Goal: Task Accomplishment & Management: Use online tool/utility

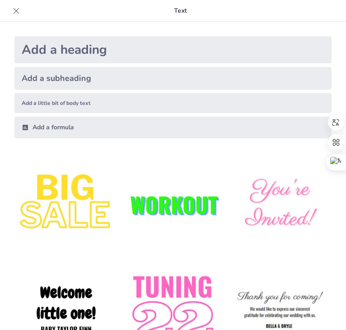
type input "Conductas Valiosas: Soft Skills en el Entorno Laboral Global y Peruano"
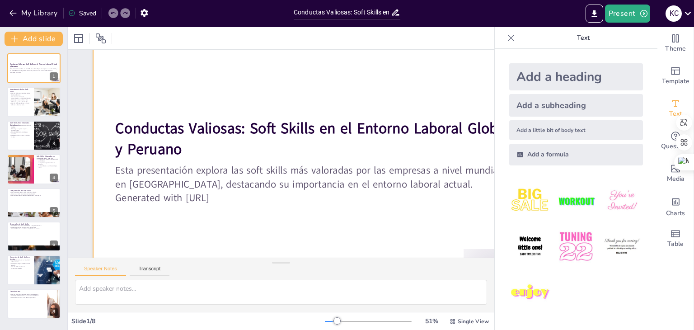
scroll to position [37, 0]
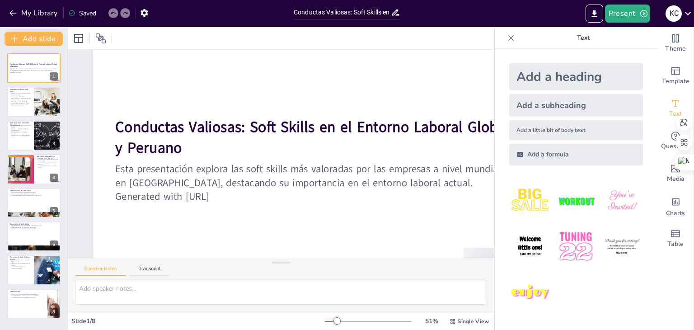
click at [346, 37] on icon at bounding box center [510, 37] width 9 height 9
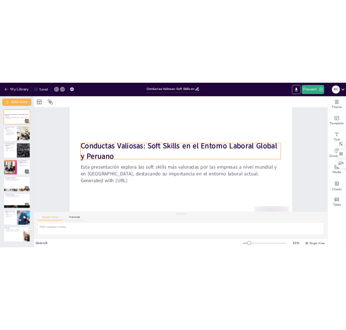
scroll to position [75, 0]
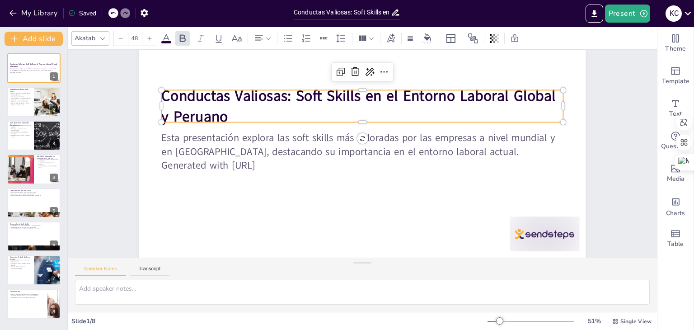
click at [238, 90] on strong "Conductas Valiosas: Soft Skills en el Entorno Laboral Global y Peruano" at bounding box center [363, 95] width 396 height 61
click at [238, 90] on strong "Conductas Valiosas: Soft Skills en el Entorno Laboral Global y Peruano" at bounding box center [358, 105] width 394 height 41
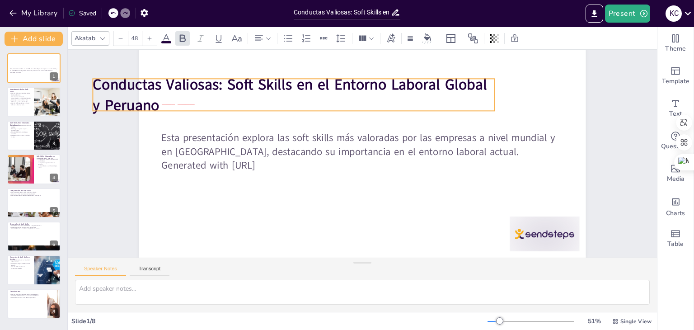
drag, startPoint x: 236, startPoint y: 104, endPoint x: 209, endPoint y: 101, distance: 27.3
click at [173, 93] on p "Conductas Valiosas: Soft Skills en el Entorno Laboral Global y Peruano" at bounding box center [294, 95] width 402 height 42
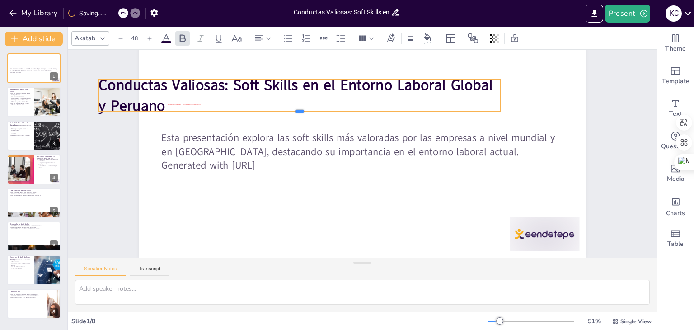
click at [233, 104] on div at bounding box center [304, 108] width 400 height 49
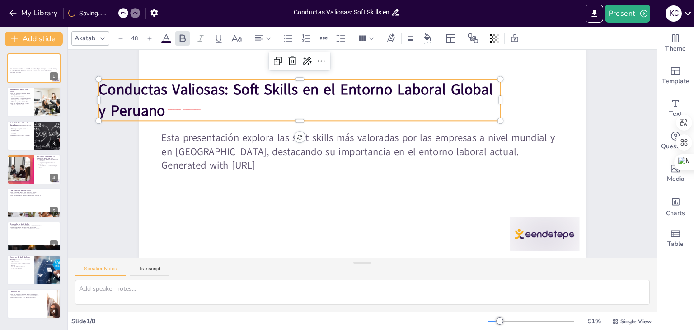
drag, startPoint x: 226, startPoint y: 99, endPoint x: 274, endPoint y: 98, distance: 47.9
click at [274, 98] on p "Conductas Valiosas: Soft Skills en el Entorno Laboral Global y Peruano" at bounding box center [299, 100] width 402 height 42
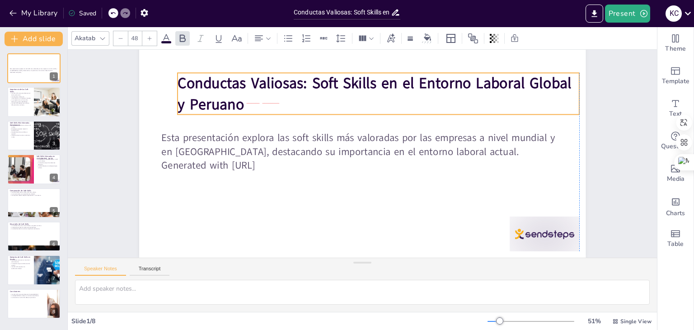
drag, startPoint x: 205, startPoint y: 105, endPoint x: 231, endPoint y: 99, distance: 26.8
click at [231, 99] on strong "Conductas Valiosas: Soft Skills en el Entorno Laboral Global y Peruano" at bounding box center [375, 93] width 394 height 41
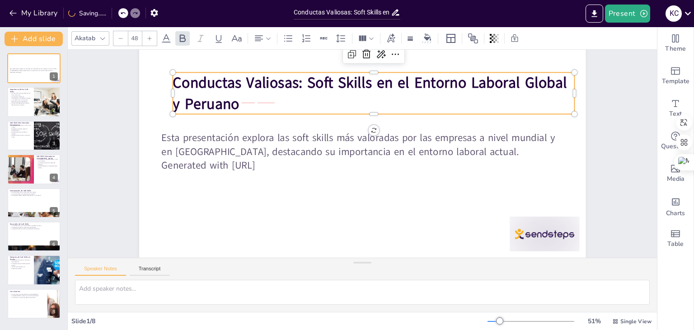
click at [231, 99] on strong "Conductas Valiosas: Soft Skills en el Entorno Laboral Global y Peruano" at bounding box center [370, 93] width 394 height 41
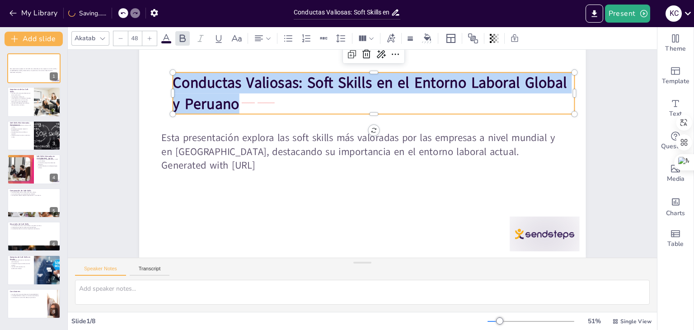
click at [231, 99] on strong "Conductas Valiosas: Soft Skills en el Entorno Laboral Global y Peruano" at bounding box center [370, 93] width 394 height 41
copy strong "Conductas Valiosas: Soft Skills en el Entorno Laboral Global y Peruano"
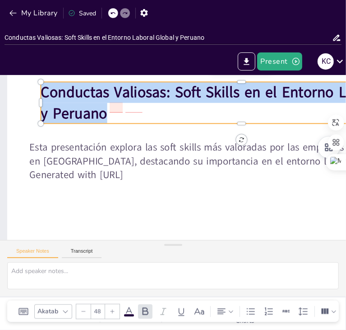
click at [176, 100] on strong "Conductas Valiosas: Soft Skills en el Entorno Laboral Global y Peruano" at bounding box center [238, 102] width 394 height 41
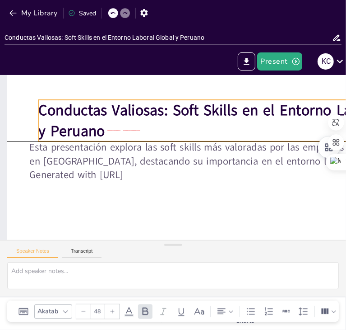
drag, startPoint x: 103, startPoint y: 116, endPoint x: 101, endPoint y: 136, distance: 19.6
click at [101, 136] on strong "Conductas Valiosas: Soft Skills en el Entorno Laboral Global y Peruano" at bounding box center [235, 120] width 394 height 41
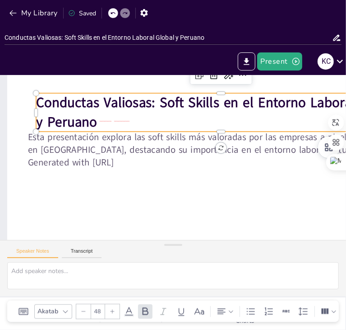
click at [259, 248] on div "Speaker Notes Transcript" at bounding box center [173, 251] width 346 height 22
click at [88, 252] on button "Transcript" at bounding box center [82, 253] width 40 height 10
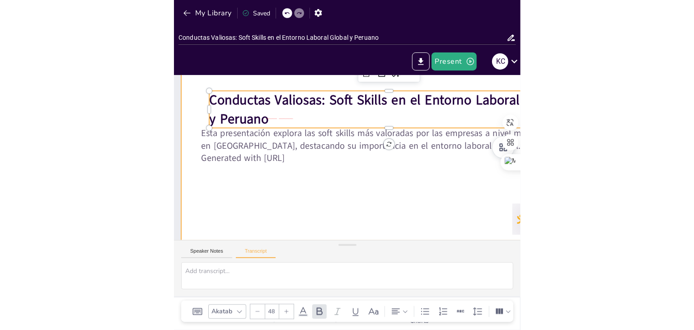
scroll to position [71, 0]
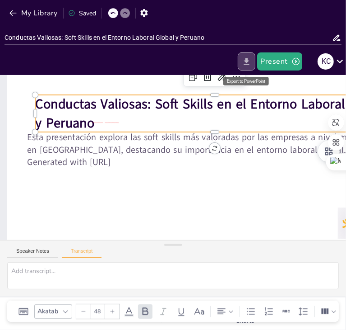
click at [252, 62] on icon "Export to PowerPoint" at bounding box center [246, 61] width 9 height 9
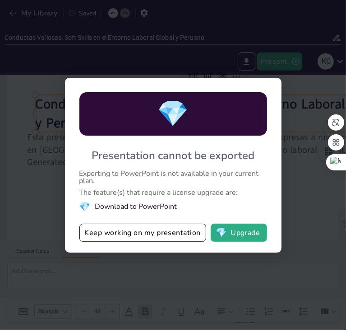
click at [294, 232] on div "💎 Presentation cannot be exported Exporting to PowerPoint is not available in y…" at bounding box center [173, 165] width 346 height 330
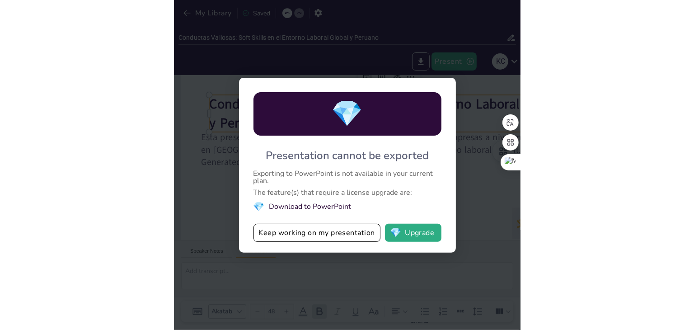
scroll to position [49, 0]
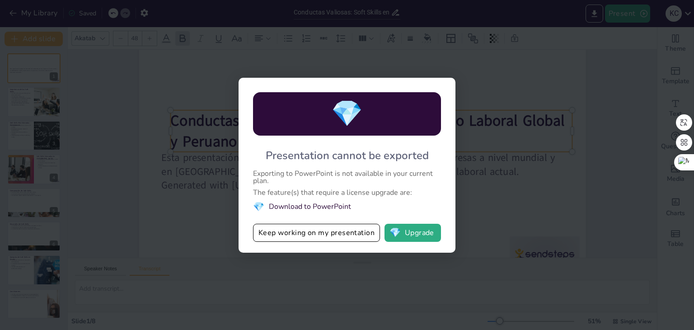
click at [346, 208] on div "💎 Presentation cannot be exported Exporting to PowerPoint is not available in y…" at bounding box center [347, 165] width 694 height 330
click at [346, 226] on div "💎 Presentation cannot be exported Exporting to PowerPoint is not available in y…" at bounding box center [347, 165] width 694 height 330
click at [336, 227] on button "Keep working on my presentation" at bounding box center [316, 233] width 127 height 18
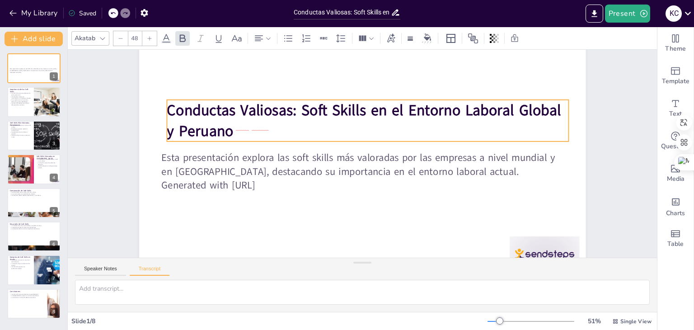
drag, startPoint x: 232, startPoint y: 123, endPoint x: 228, endPoint y: 112, distance: 11.2
click at [228, 112] on strong "Conductas Valiosas: Soft Skills en el Entorno Laboral Global y Peruano" at bounding box center [364, 120] width 394 height 41
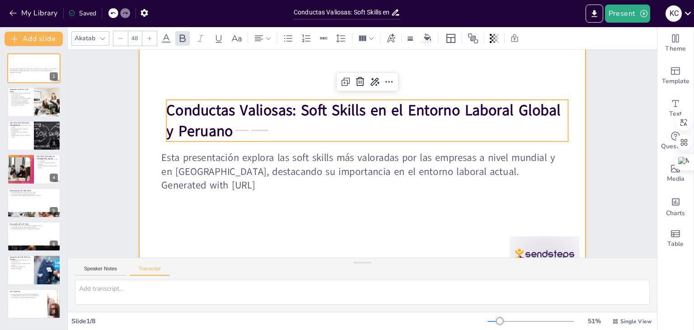
click at [206, 63] on div at bounding box center [362, 151] width 446 height 251
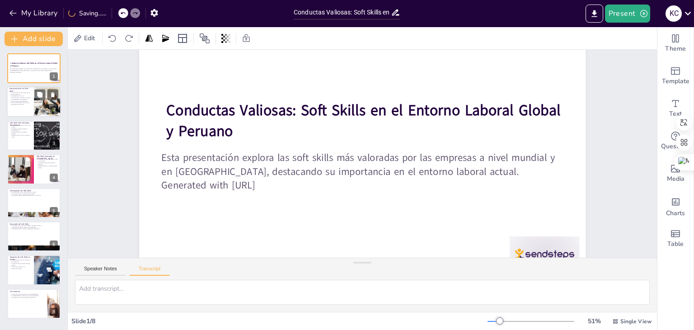
click at [28, 103] on p "Las soft skills pueden ser el factor diferenciador en el éxito." at bounding box center [20, 103] width 22 height 3
type textarea "Las soft skills son habilidades interpersonales que complementan las habilidade…"
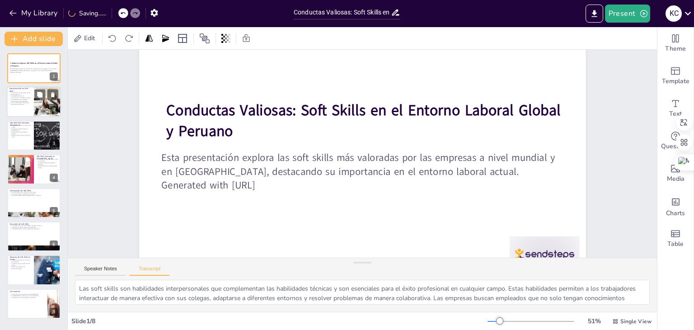
scroll to position [0, 0]
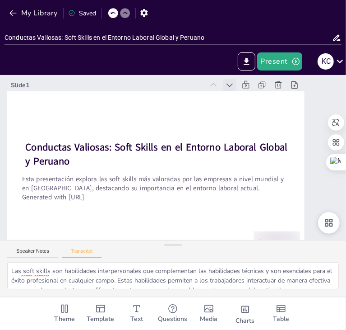
click at [230, 85] on icon at bounding box center [229, 84] width 9 height 9
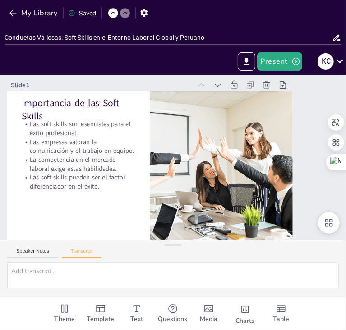
click at [202, 85] on icon at bounding box center [201, 84] width 9 height 9
click at [215, 85] on icon at bounding box center [218, 84] width 9 height 9
type textarea "Las soft skills son habilidades interpersonales que complementan las habilidade…"
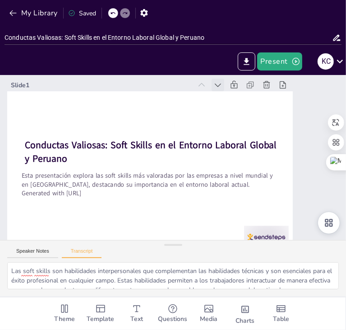
click at [220, 85] on icon at bounding box center [225, 90] width 10 height 10
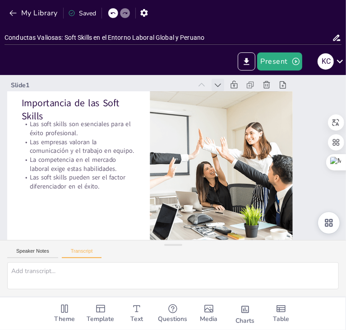
click at [218, 85] on icon at bounding box center [218, 84] width 9 height 9
type textarea "Las soft skills son habilidades interpersonales que complementan las habilidade…"
